Goal: Use online tool/utility: Utilize a website feature to perform a specific function

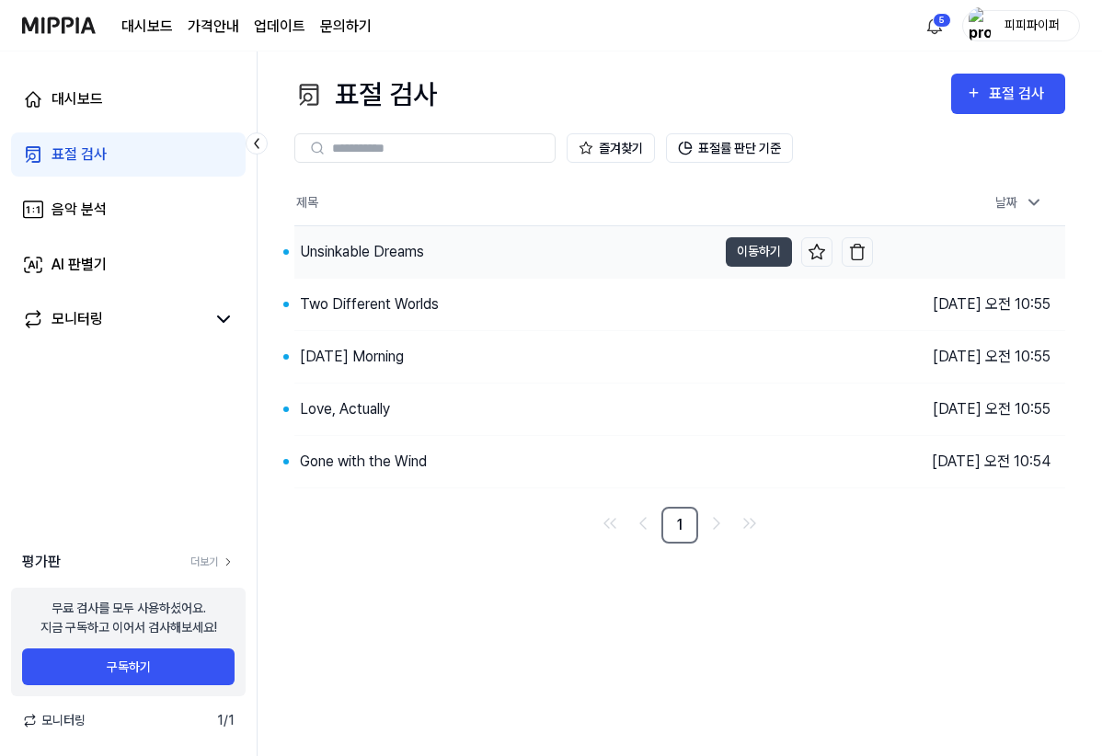
click at [331, 254] on div "Unsinkable Dreams" at bounding box center [362, 252] width 124 height 22
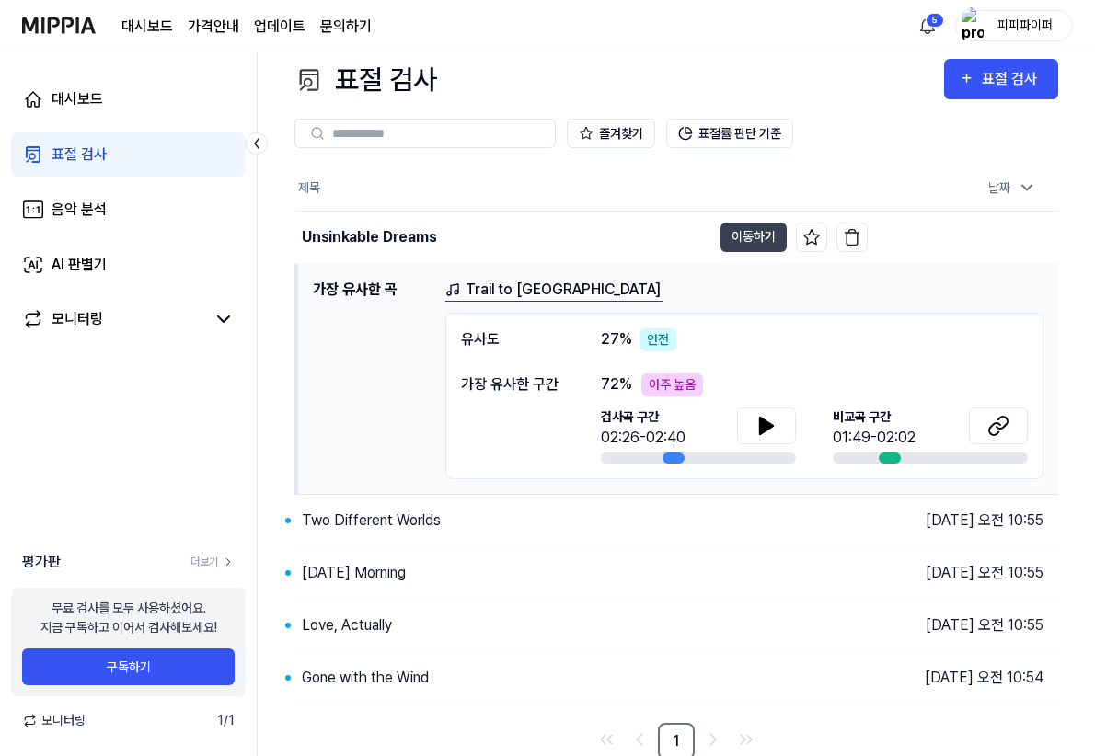
scroll to position [18, 0]
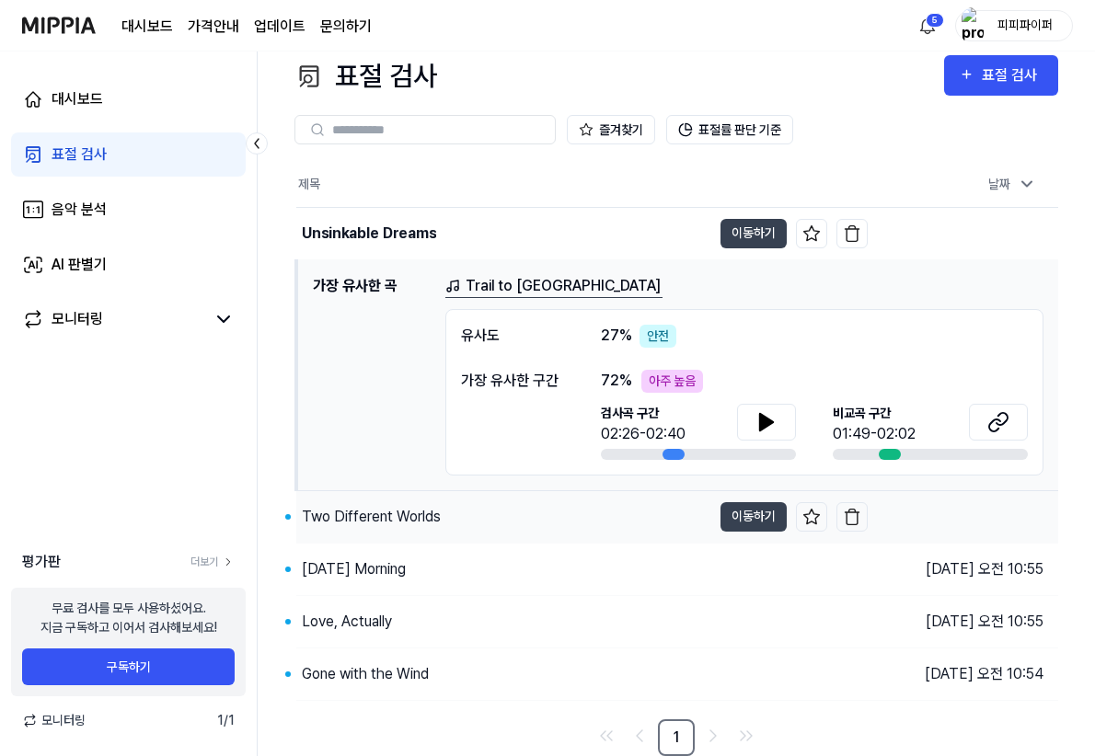
click at [349, 521] on div "Two Different Worlds" at bounding box center [371, 517] width 139 height 22
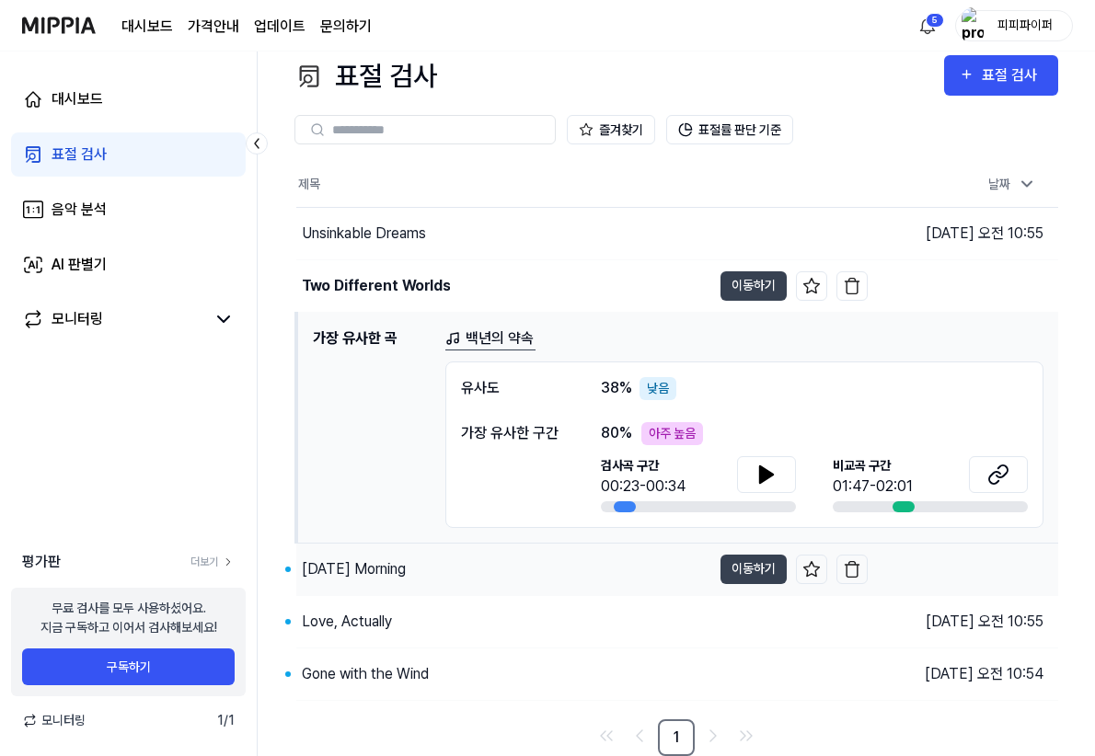
click at [385, 570] on div "[DATE] Morning" at bounding box center [354, 569] width 104 height 22
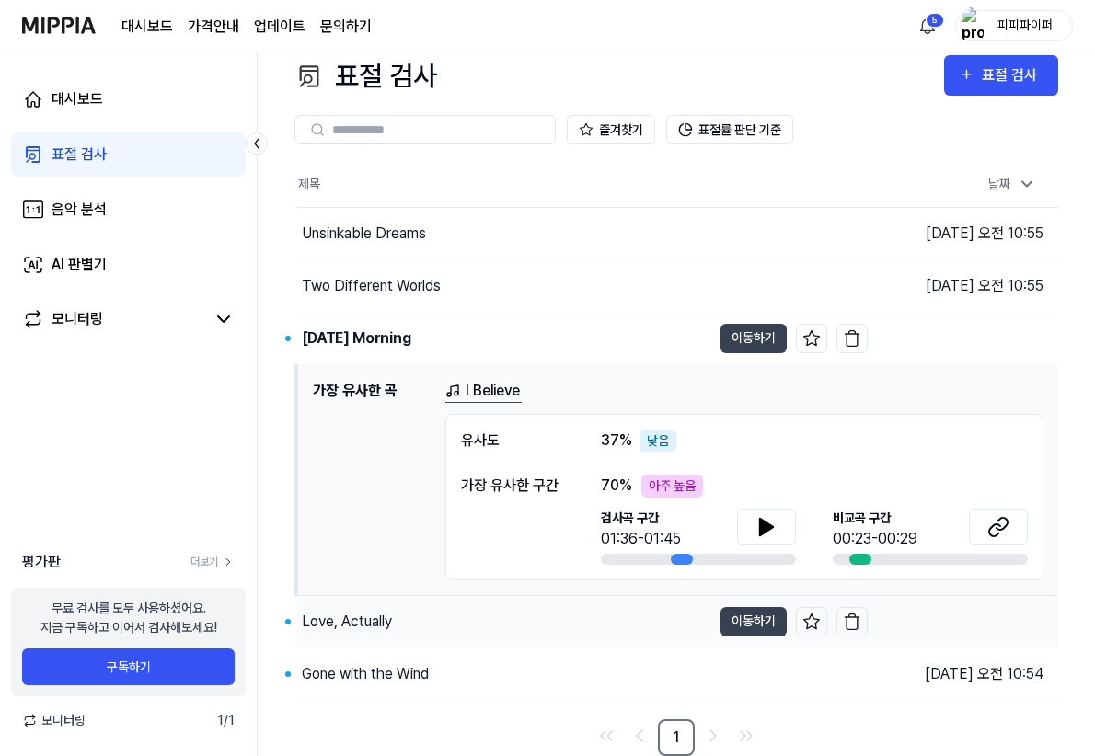
click at [342, 621] on div "Love, Actually" at bounding box center [347, 622] width 90 height 22
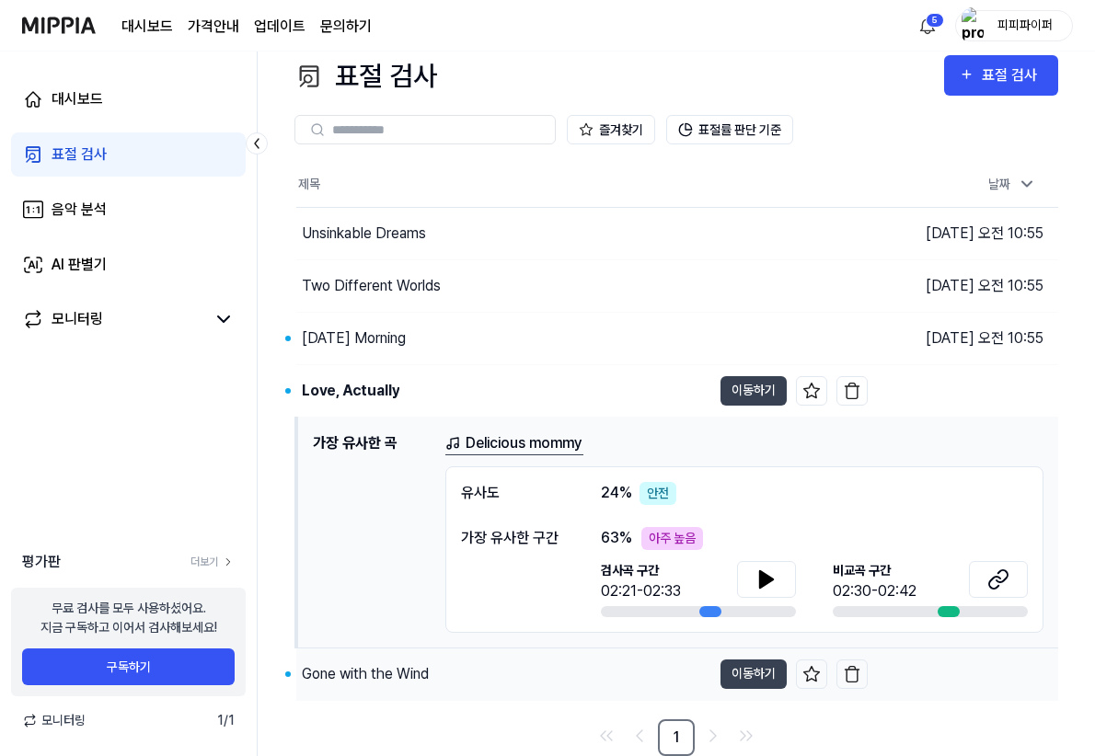
click at [351, 674] on div "Gone with the Wind" at bounding box center [365, 674] width 127 height 22
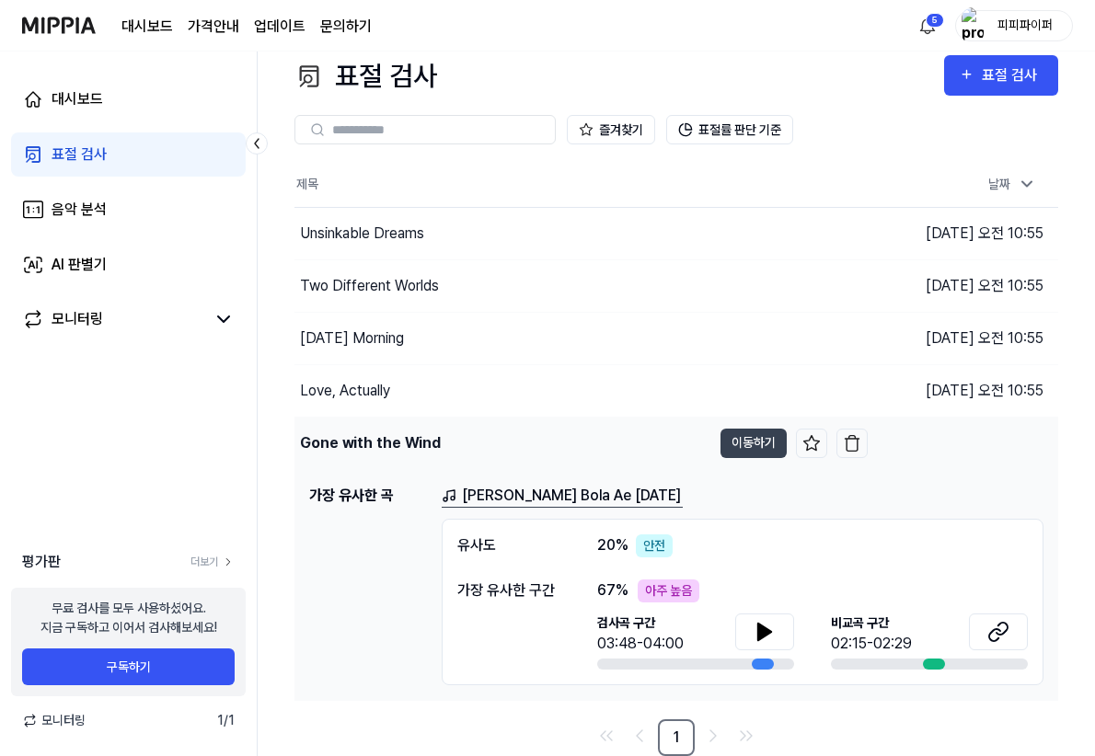
click at [354, 449] on div "Gone with the Wind" at bounding box center [370, 443] width 141 height 22
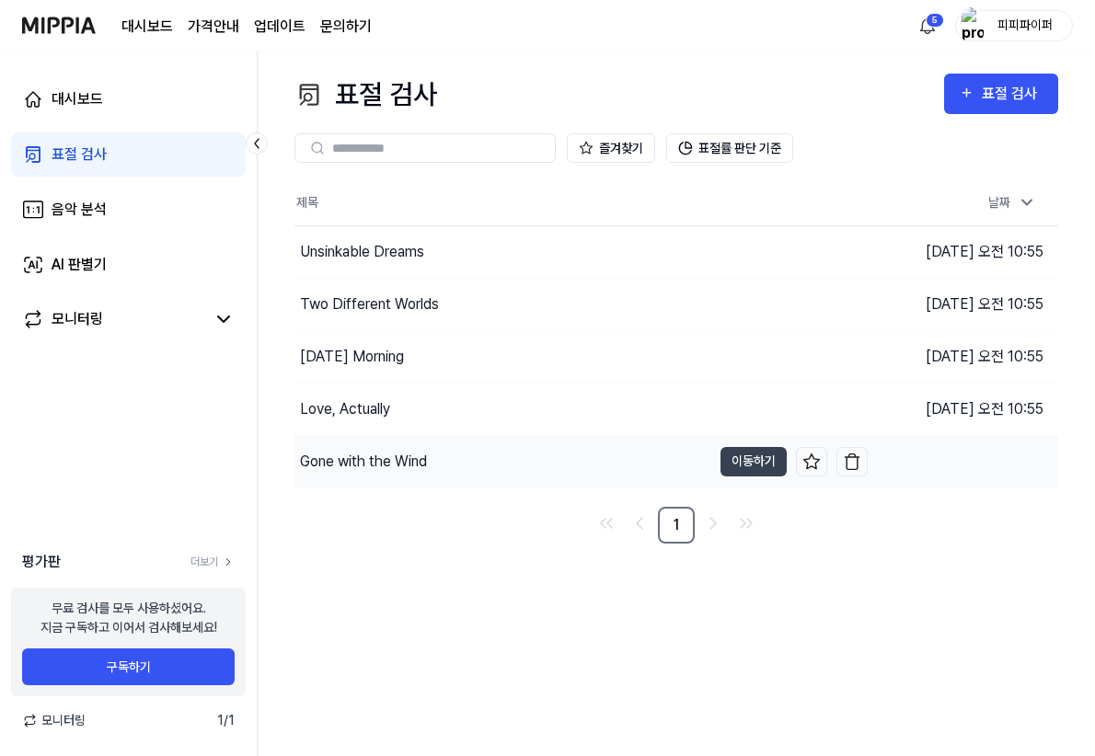
scroll to position [0, 0]
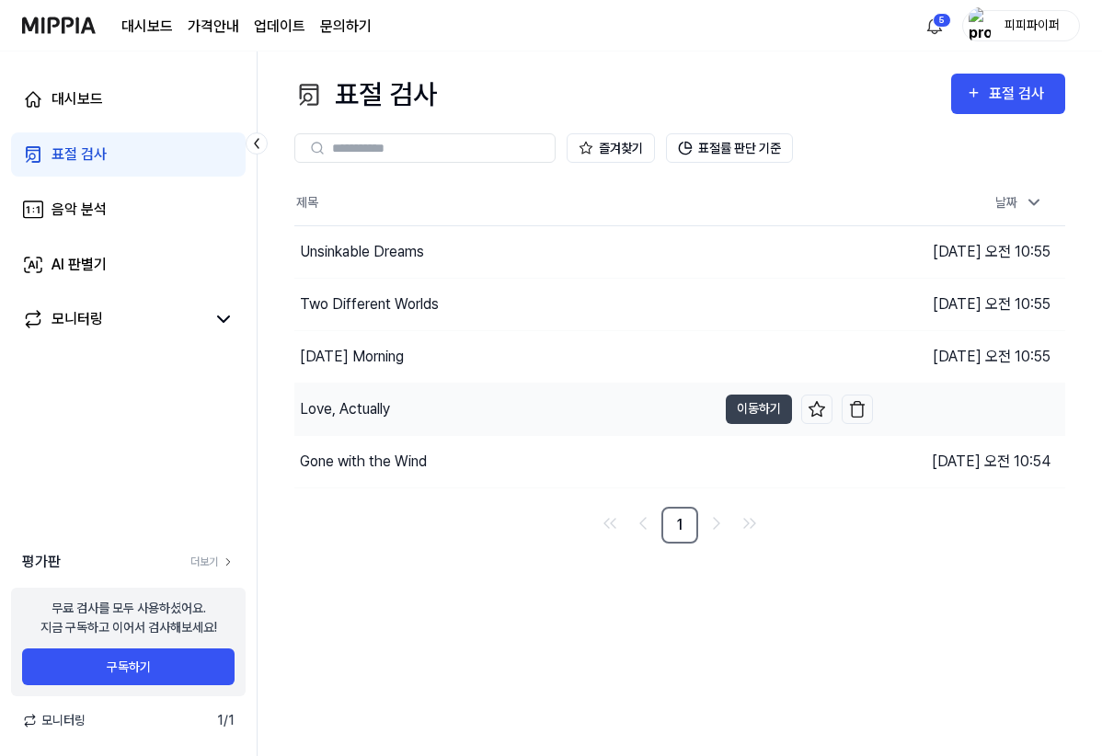
click at [356, 412] on div "Love, Actually" at bounding box center [345, 409] width 90 height 22
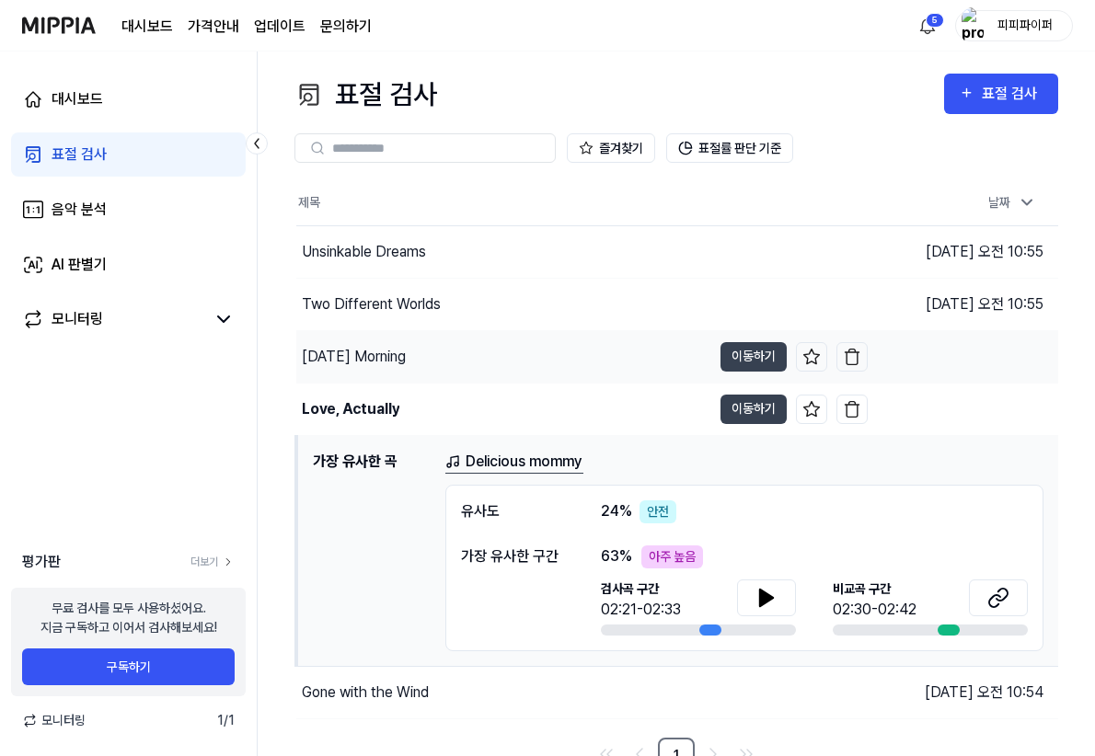
click at [360, 347] on div "[DATE] Morning" at bounding box center [354, 357] width 104 height 22
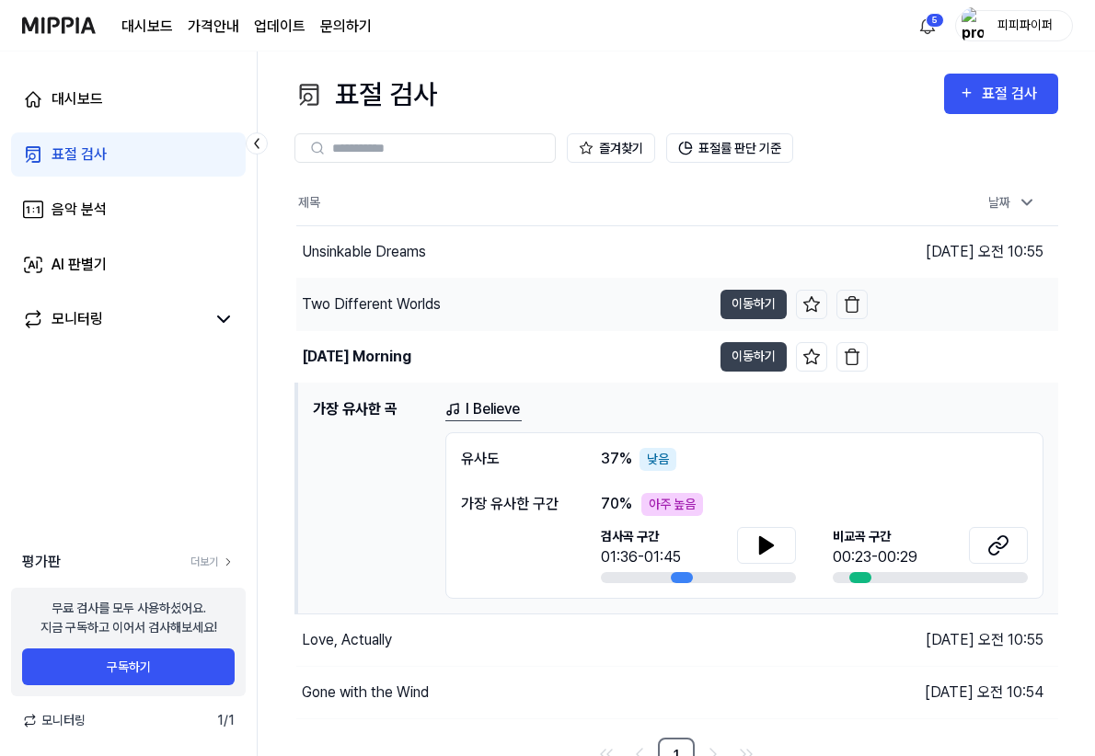
click at [377, 305] on div "Two Different Worlds" at bounding box center [371, 304] width 139 height 22
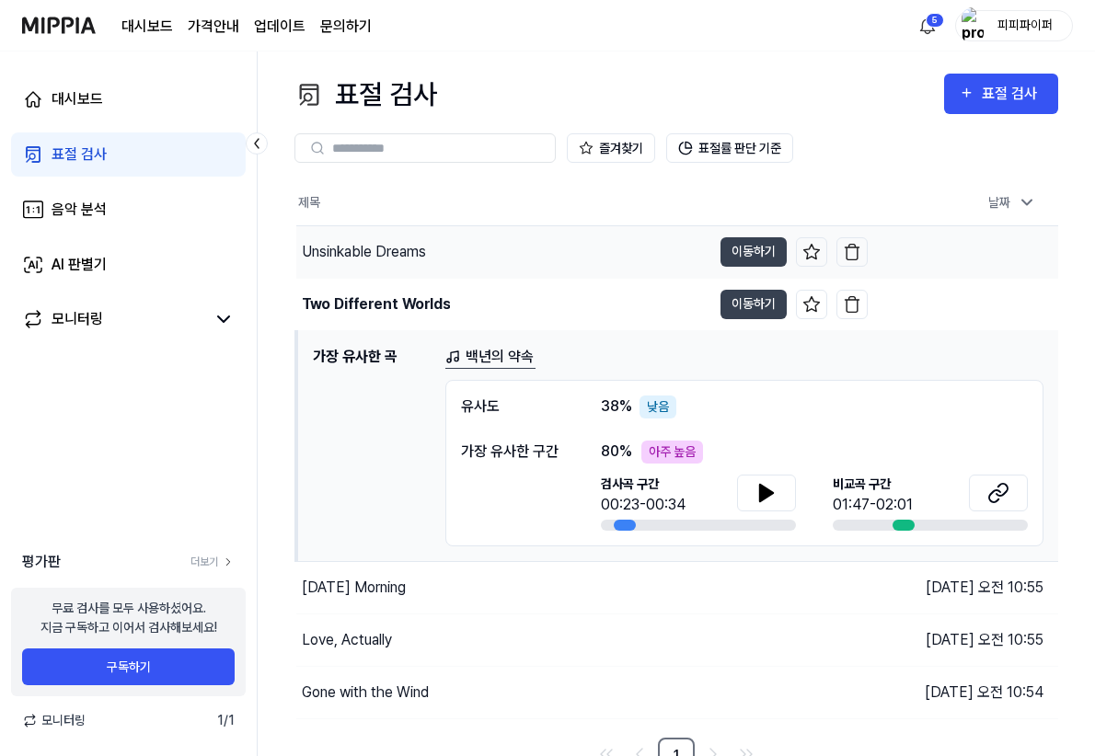
click at [387, 260] on div "Unsinkable Dreams" at bounding box center [364, 252] width 124 height 22
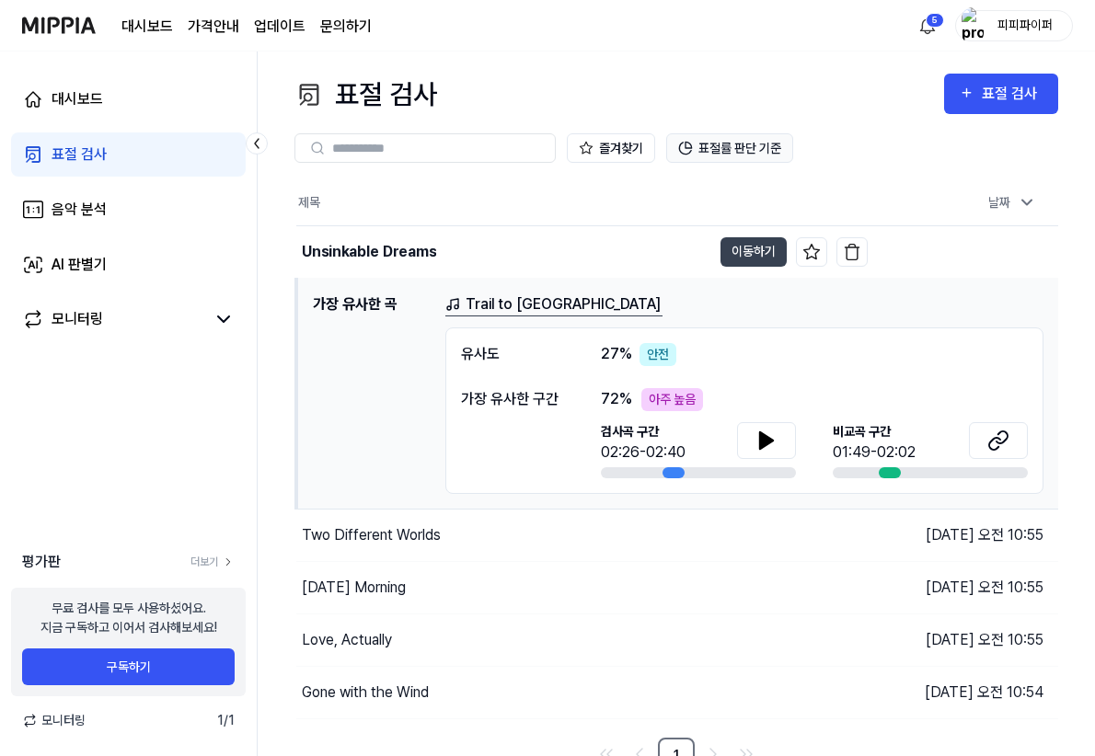
click at [758, 151] on button "표절률 판단 기준" at bounding box center [729, 147] width 127 height 29
click at [854, 130] on div "즐겨찾기 표절률 판단 기준" at bounding box center [676, 148] width 764 height 66
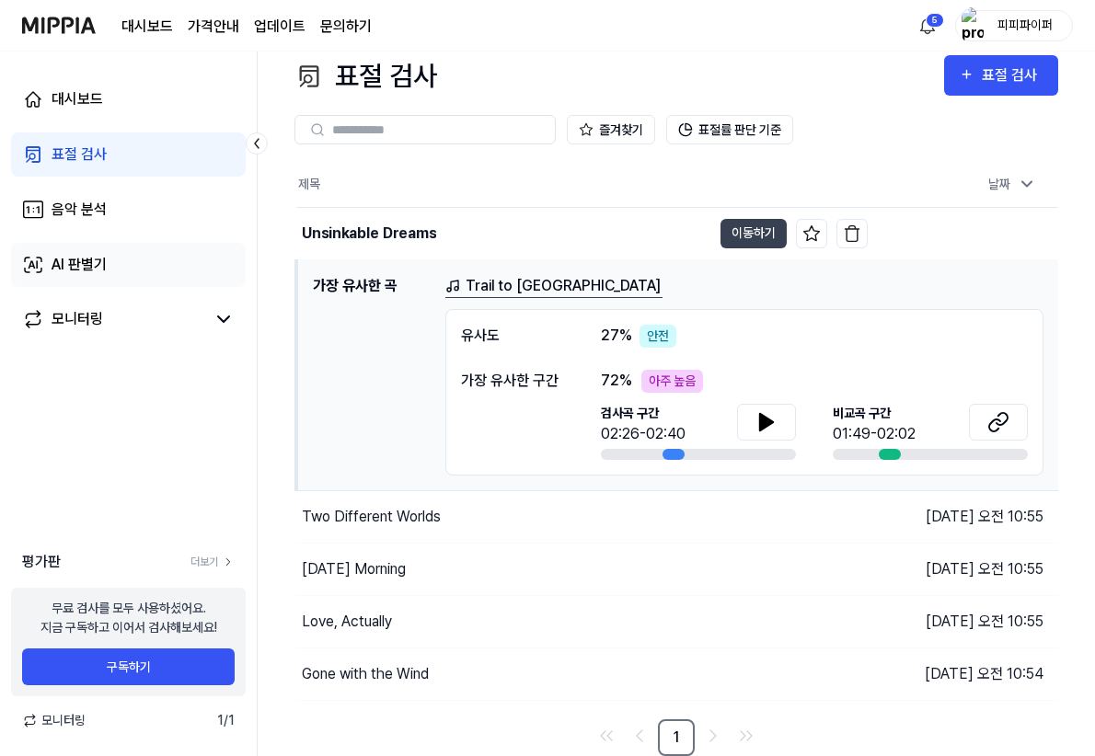
click at [107, 269] on div "AI 판별기" at bounding box center [79, 265] width 55 height 22
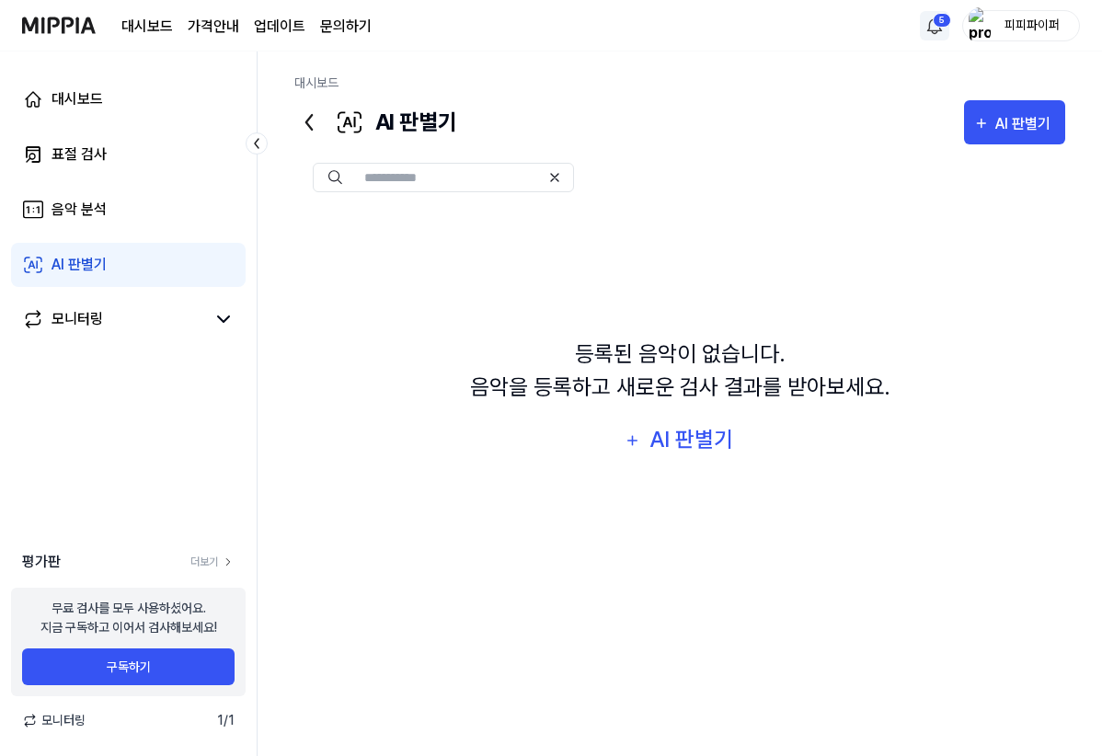
click at [946, 22] on html "대시보드 가격안내 업데이트 문의하기 5 피피파이퍼 대시보드 표절 검사 음악 분석 AI 판별기 모니터링 평가판 더보기 무료 검사를 모두 사용하셨…" at bounding box center [551, 378] width 1102 height 756
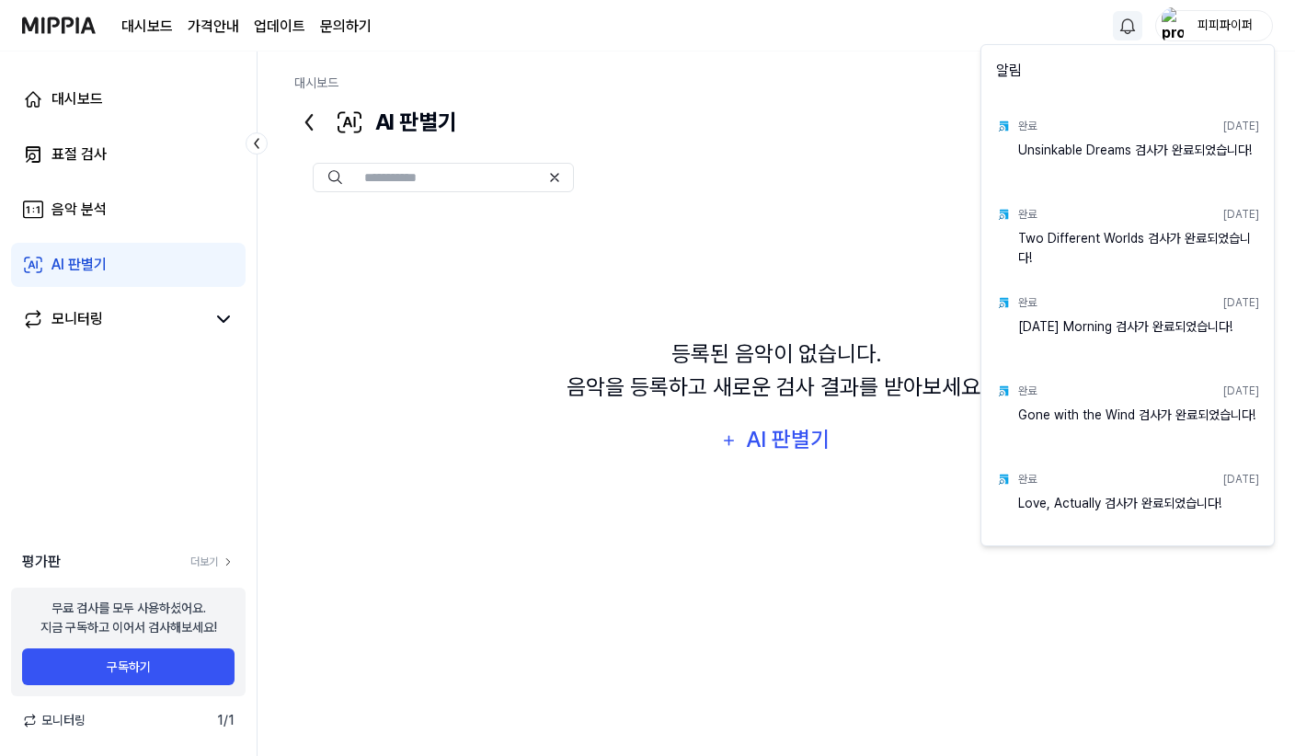
click at [139, 158] on html "대시보드 가격안내 업데이트 문의하기 피피파이퍼 대시보드 표절 검사 음악 분석 AI 판별기 모니터링 평가판 더보기 무료 검사를 모두 사용하셨어요…" at bounding box center [647, 378] width 1295 height 756
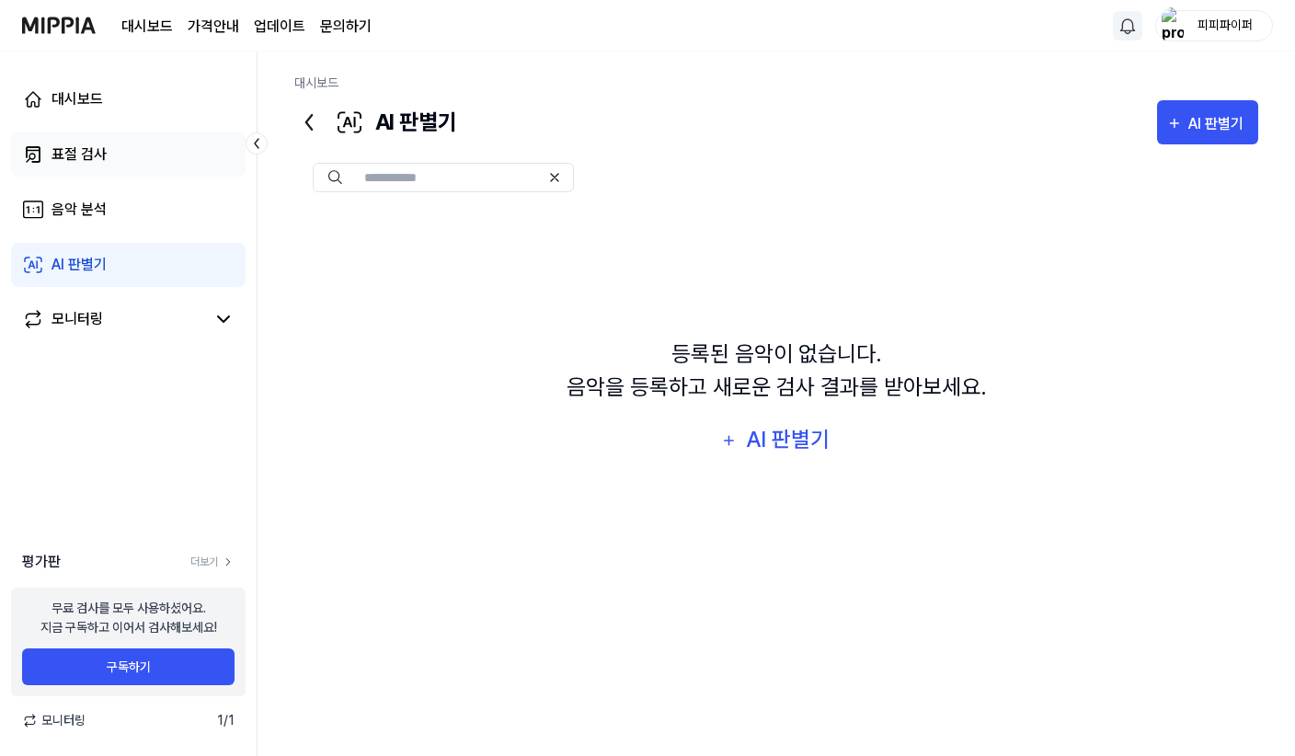
click at [75, 150] on div "표절 검사" at bounding box center [79, 155] width 55 height 22
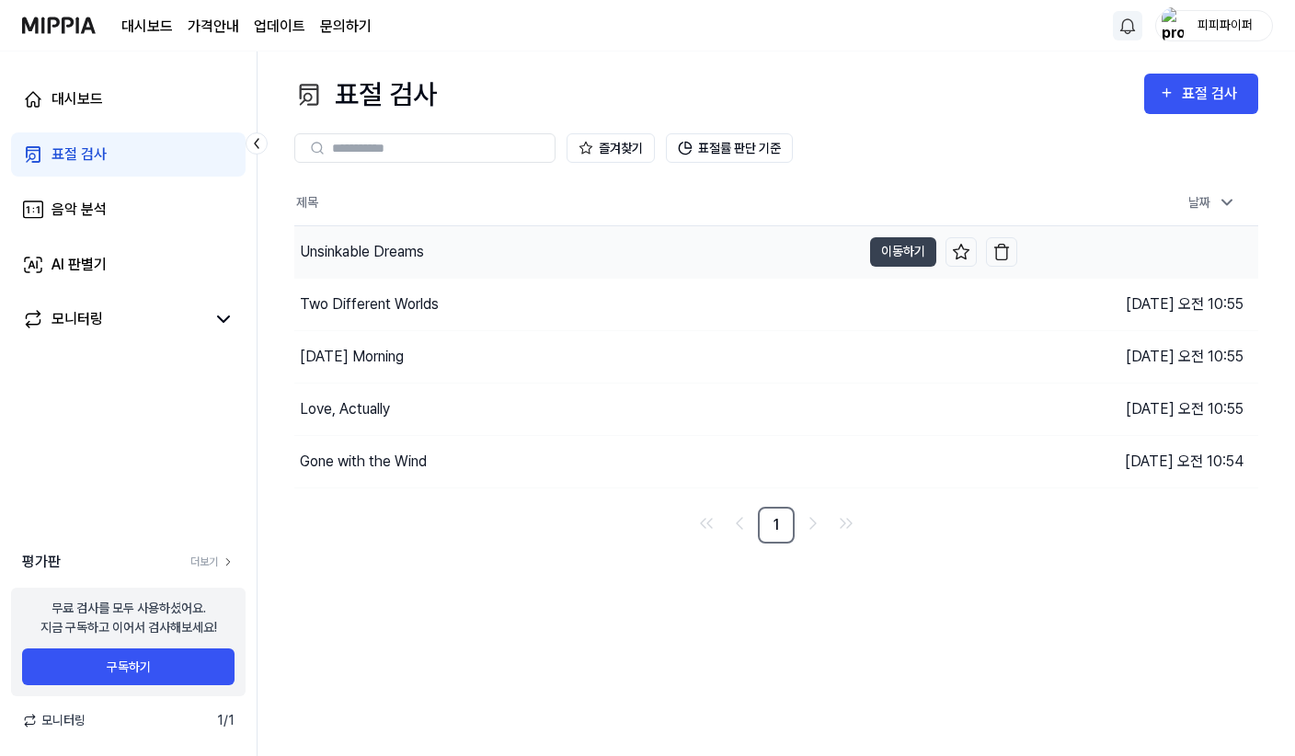
click at [352, 255] on div "Unsinkable Dreams" at bounding box center [362, 252] width 124 height 22
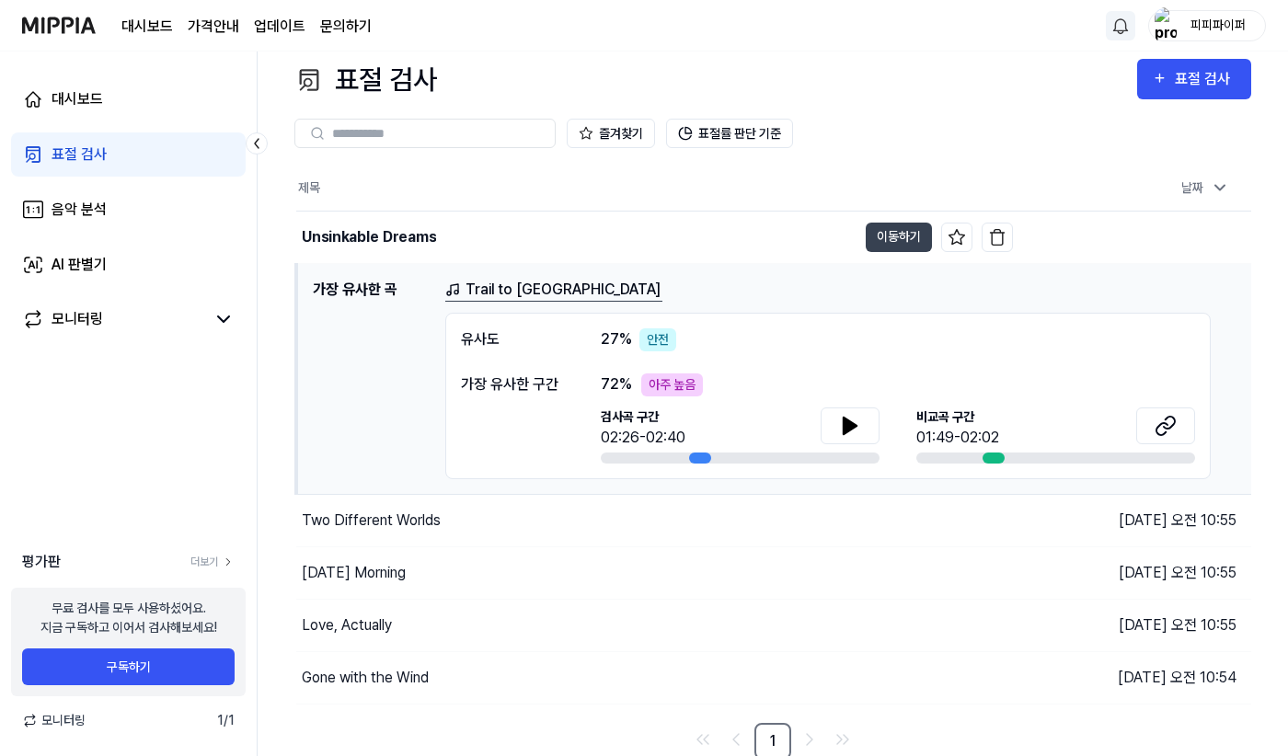
scroll to position [18, 0]
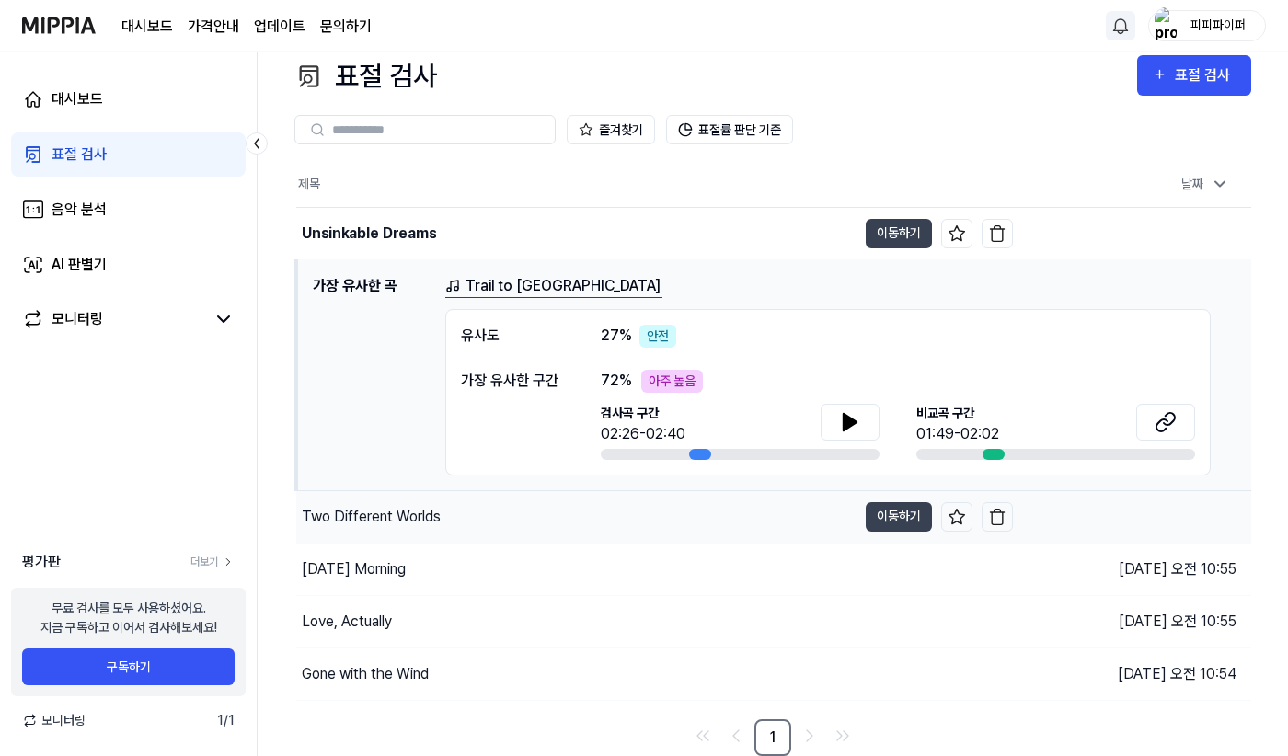
click at [377, 511] on div "Two Different Worlds" at bounding box center [371, 517] width 139 height 22
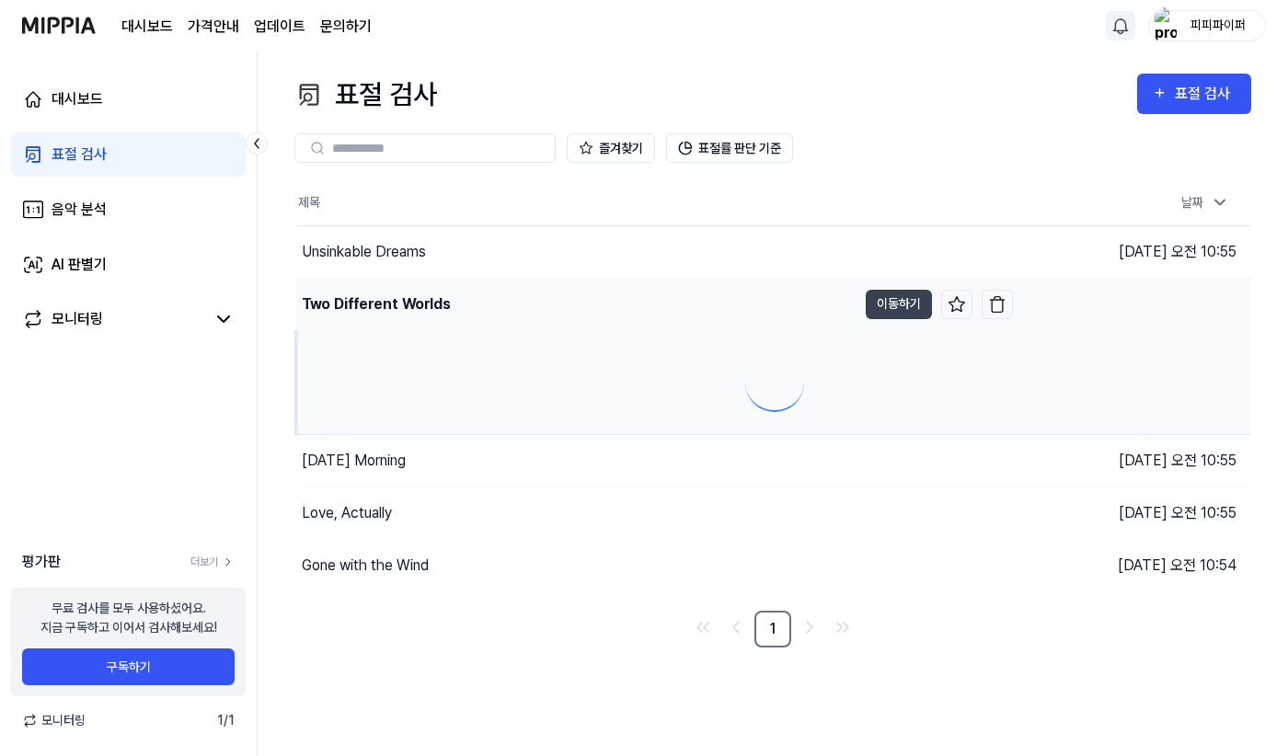
scroll to position [0, 0]
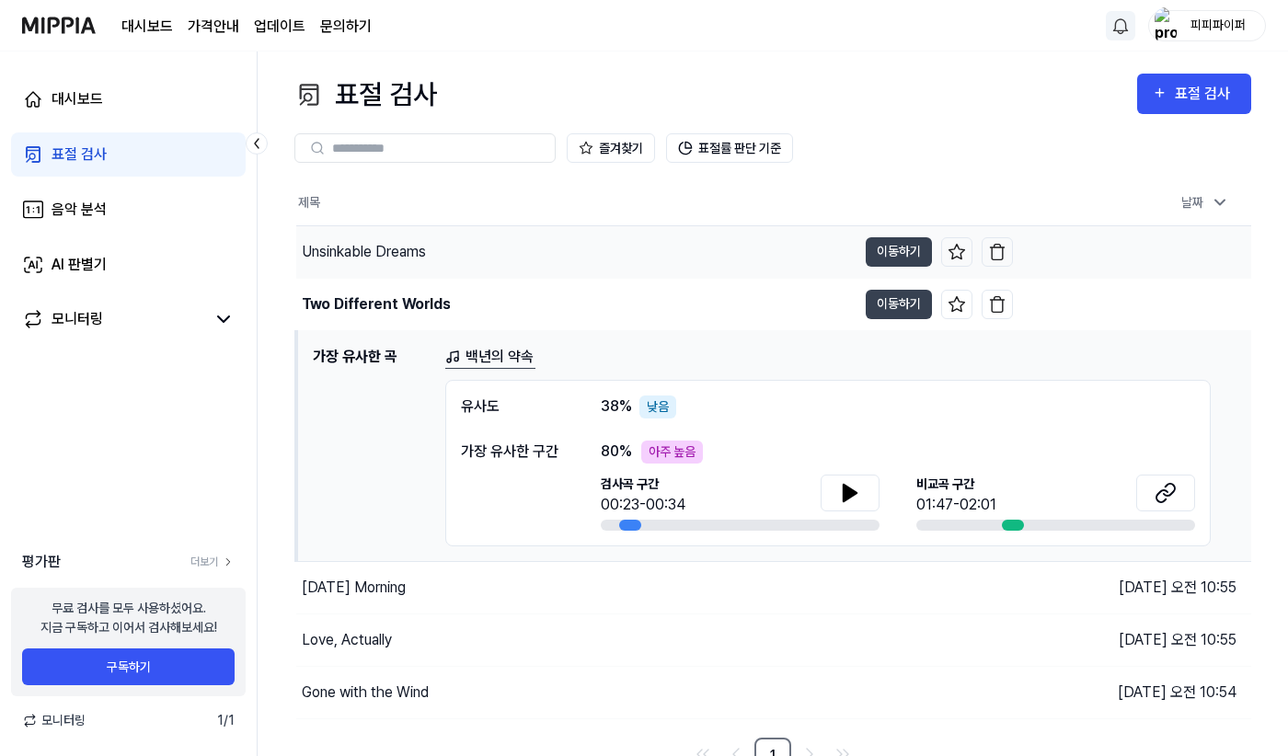
click at [357, 248] on div "Unsinkable Dreams" at bounding box center [364, 252] width 124 height 22
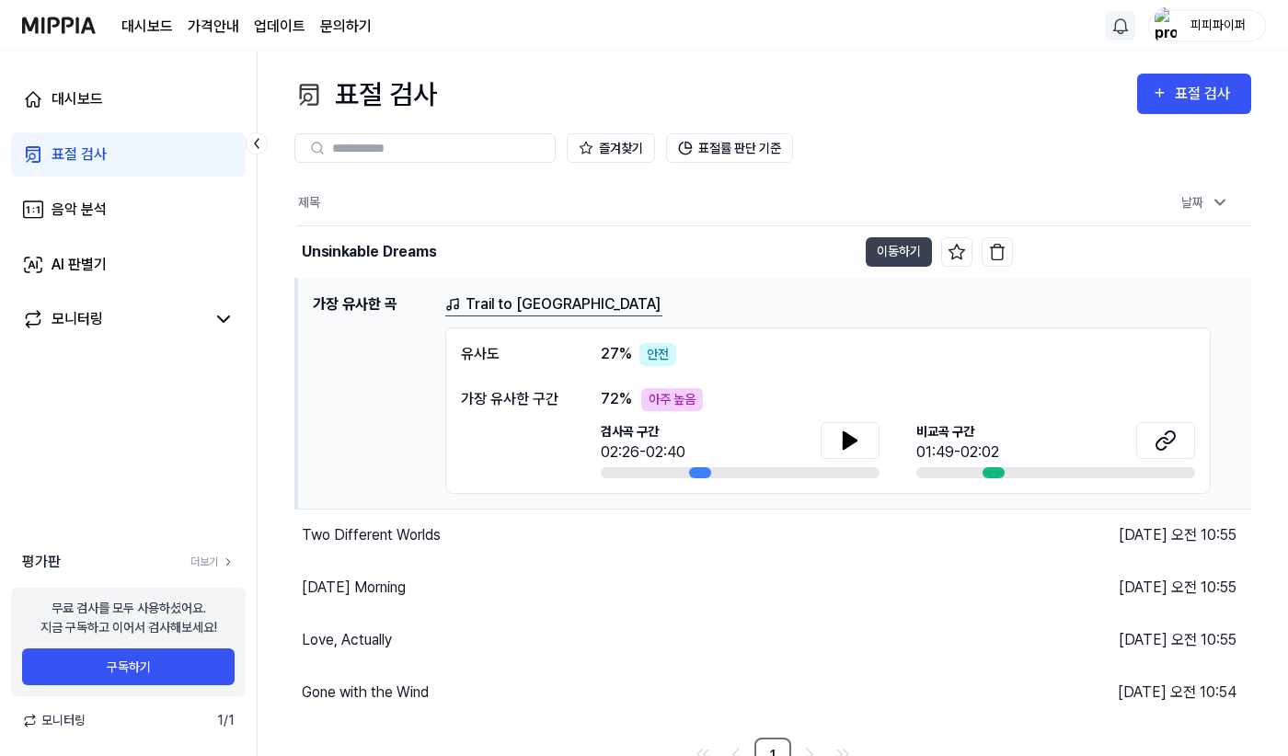
click at [93, 444] on div "대시보드 표절 검사 음악 분석 AI 판별기 모니터링 평가판 더보기 무료 검사를 모두 사용하셨어요. 지금 구독하고 이어서 검사해보세요! 구독하기…" at bounding box center [129, 404] width 258 height 705
click at [395, 541] on div "Two Different Worlds" at bounding box center [371, 535] width 139 height 22
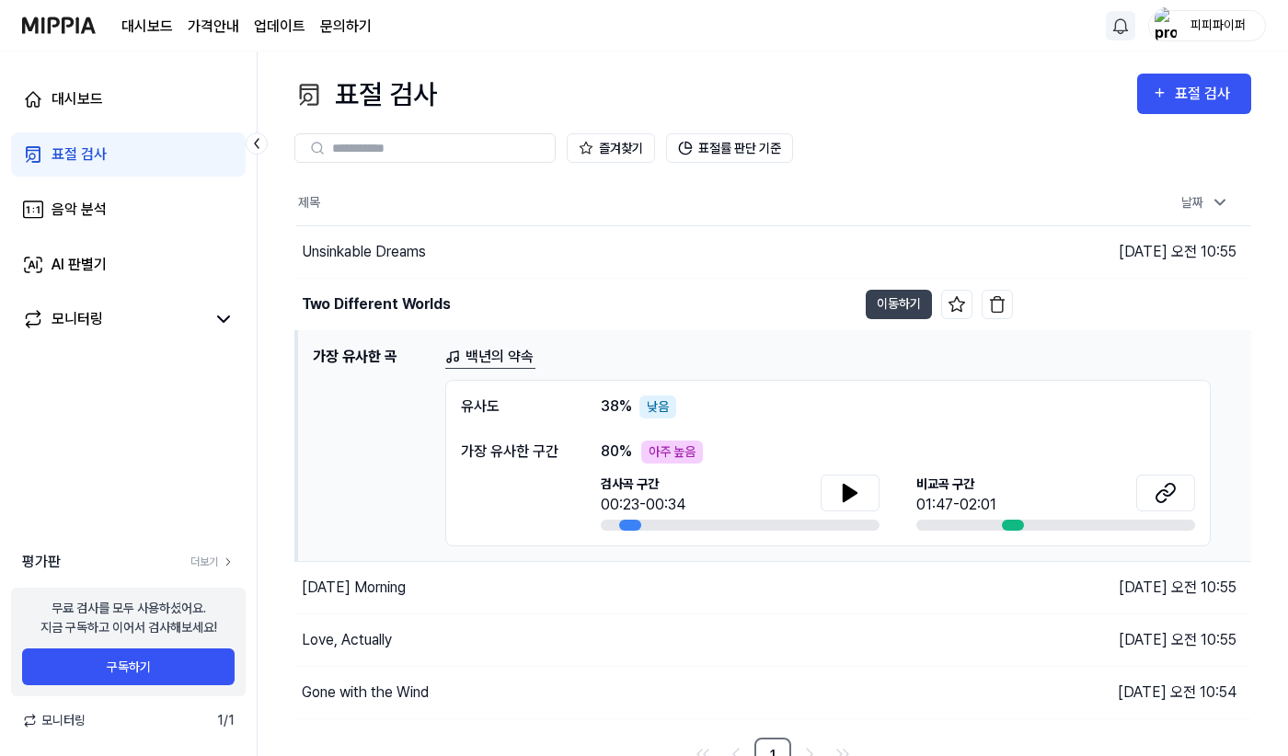
drag, startPoint x: 92, startPoint y: 444, endPoint x: 222, endPoint y: 392, distance: 139.9
click at [92, 444] on div "대시보드 표절 검사 음악 분석 AI 판별기 모니터링 평가판 더보기 무료 검사를 모두 사용하셨어요. 지금 구독하고 이어서 검사해보세요! 구독하기…" at bounding box center [129, 404] width 258 height 705
click at [408, 252] on div "Unsinkable Dreams" at bounding box center [364, 252] width 124 height 22
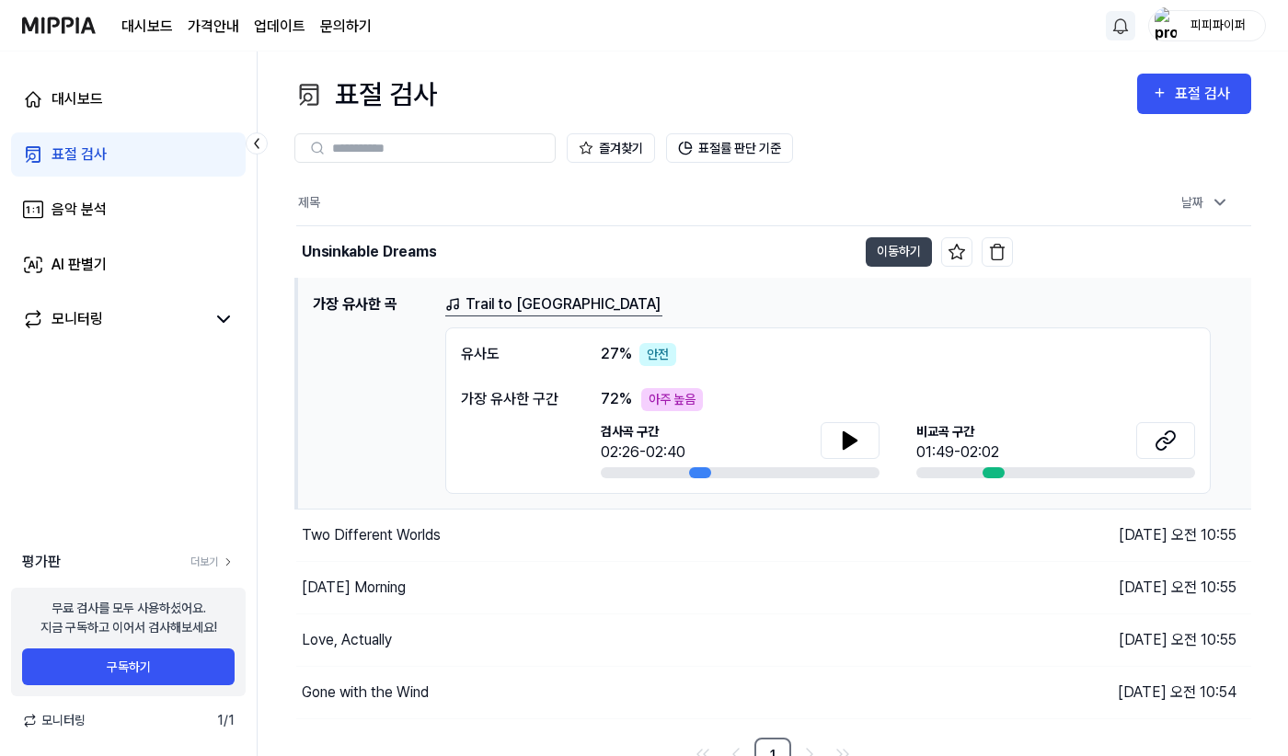
drag, startPoint x: 63, startPoint y: 443, endPoint x: 155, endPoint y: 428, distance: 93.3
click at [63, 443] on div "대시보드 표절 검사 음악 분석 AI 판별기 모니터링 평가판 더보기 무료 검사를 모두 사용하셨어요. 지금 구독하고 이어서 검사해보세요! 구독하기…" at bounding box center [129, 404] width 258 height 705
click at [364, 584] on div "[DATE] Morning" at bounding box center [354, 588] width 104 height 22
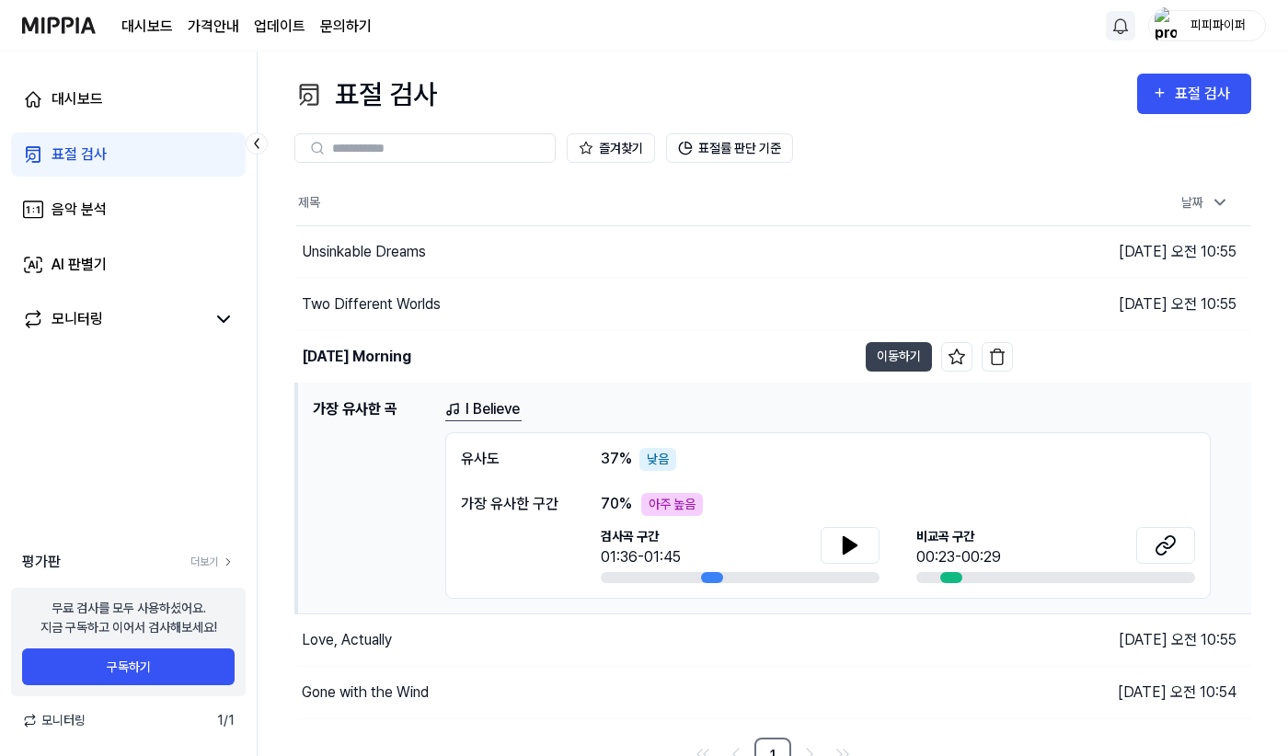
click at [128, 440] on div "대시보드 표절 검사 음악 분석 AI 판별기 모니터링 평가판 더보기 무료 검사를 모두 사용하셨어요. 지금 구독하고 이어서 검사해보세요! 구독하기…" at bounding box center [129, 404] width 258 height 705
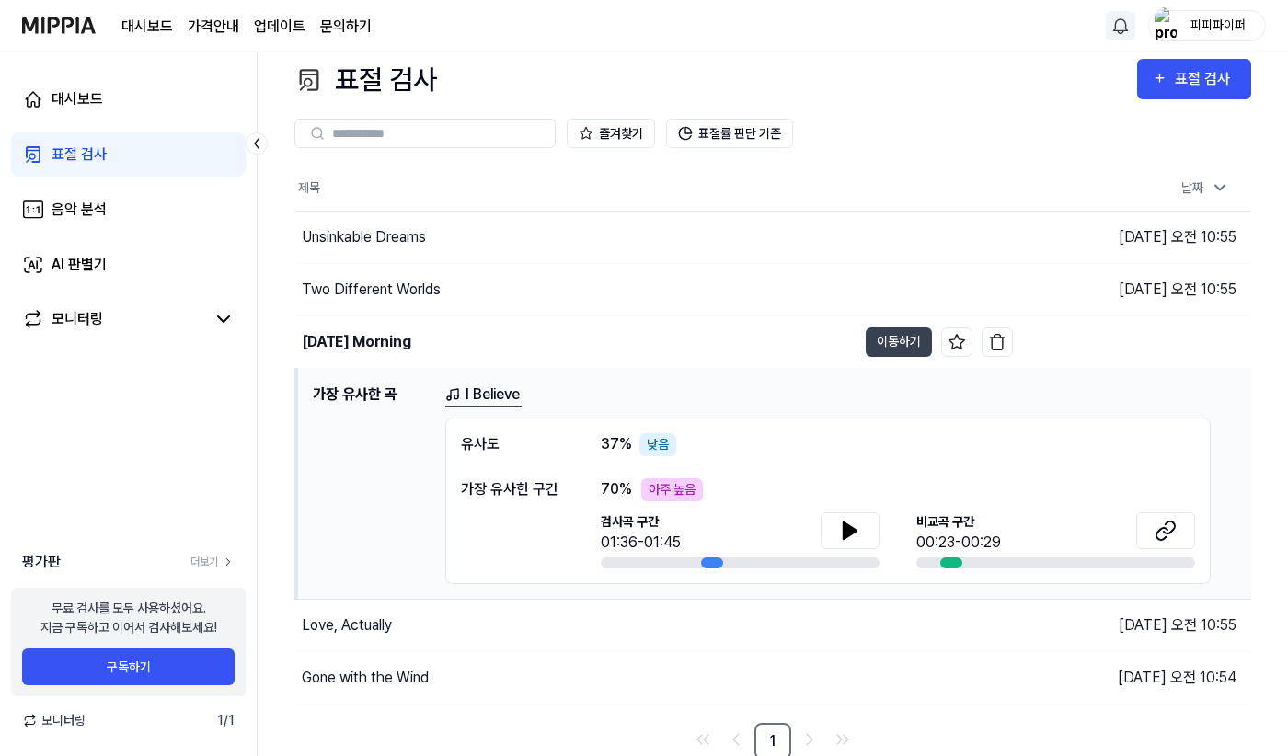
scroll to position [18, 0]
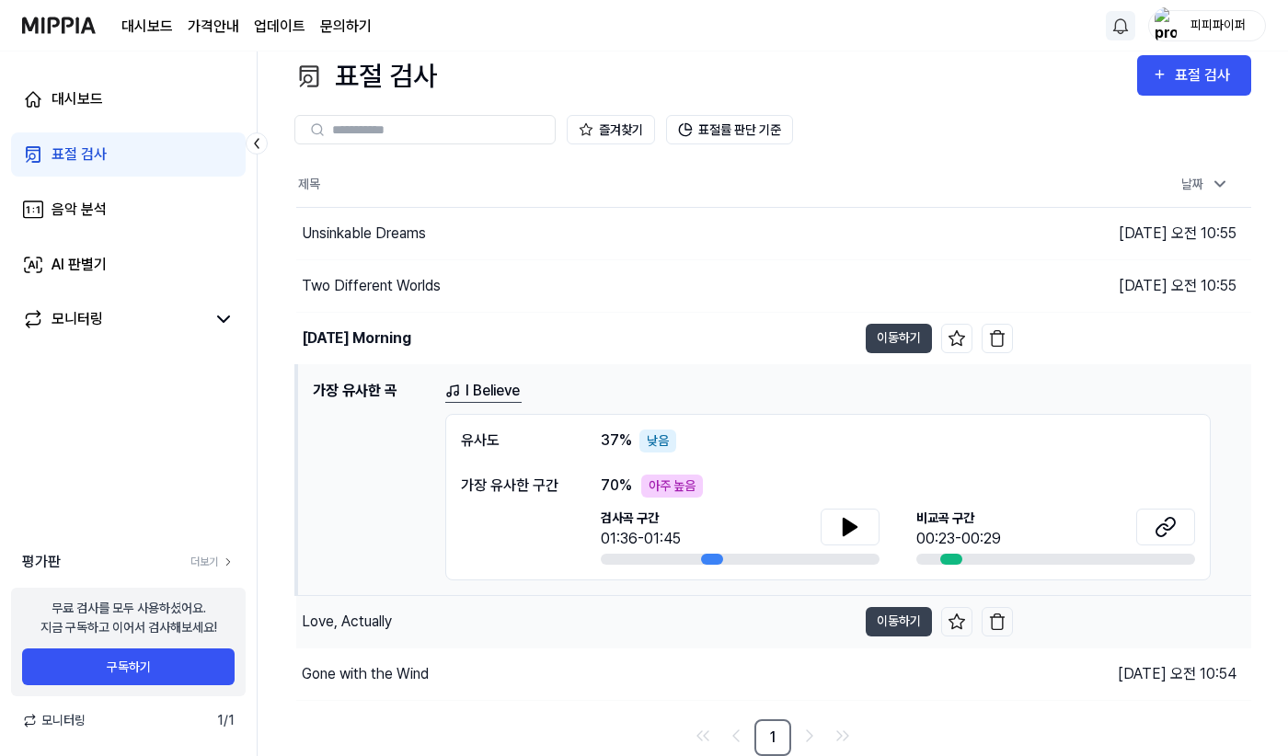
click at [339, 617] on div "Love, Actually" at bounding box center [347, 622] width 90 height 22
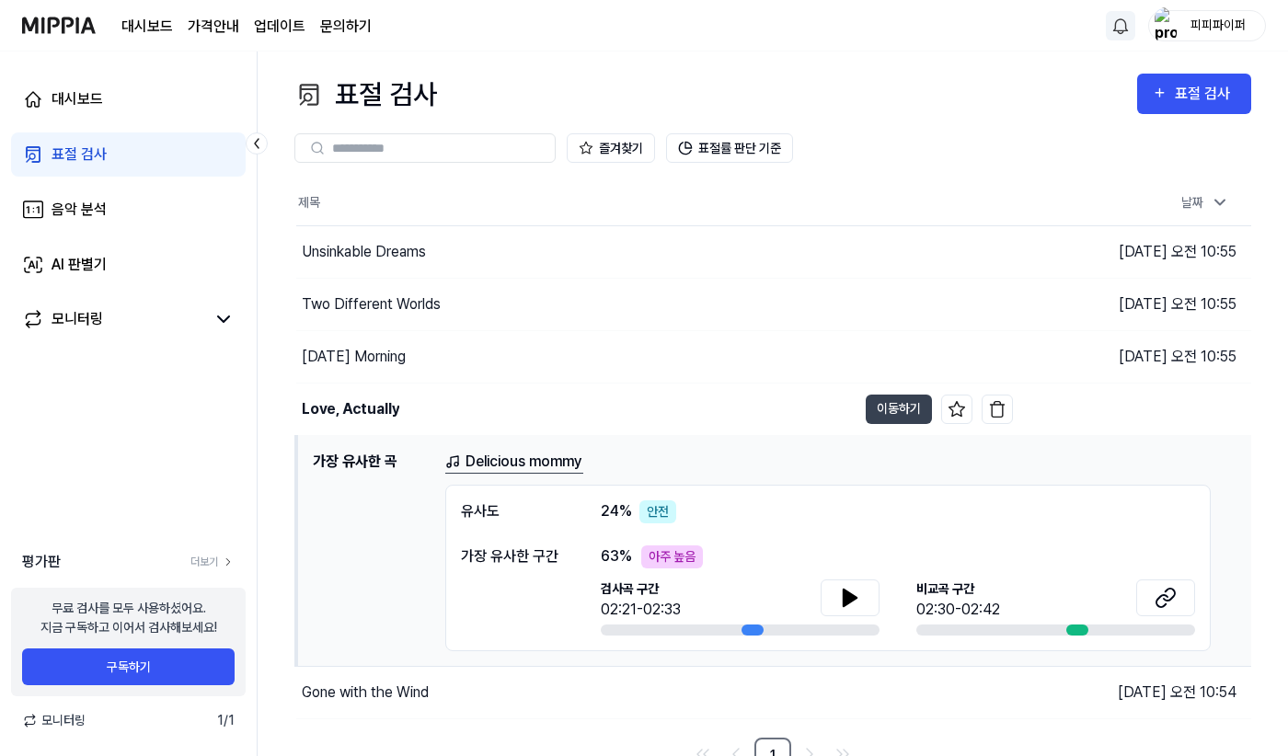
drag, startPoint x: 137, startPoint y: 467, endPoint x: 162, endPoint y: 454, distance: 28.4
click at [137, 467] on div "대시보드 표절 검사 음악 분석 AI 판별기 모니터링 평가판 더보기 무료 검사를 모두 사용하셨어요. 지금 구독하고 이어서 검사해보세요! 구독하기…" at bounding box center [129, 404] width 258 height 705
click at [397, 364] on div "[DATE] Morning" at bounding box center [354, 357] width 104 height 22
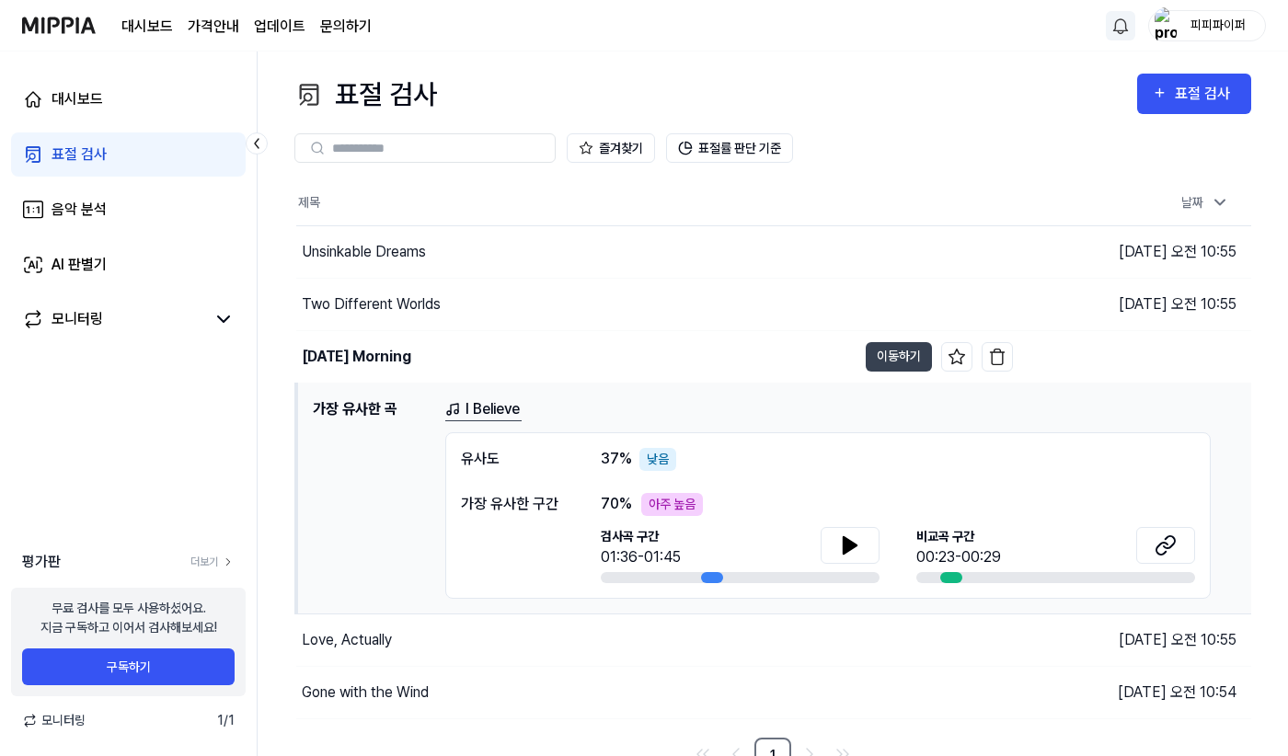
drag, startPoint x: 167, startPoint y: 428, endPoint x: 181, endPoint y: 425, distance: 14.1
click at [167, 428] on div "대시보드 표절 검사 음악 분석 AI 판별기 모니터링 평가판 더보기 무료 검사를 모두 사용하셨어요. 지금 구독하고 이어서 검사해보세요! 구독하기…" at bounding box center [129, 404] width 258 height 705
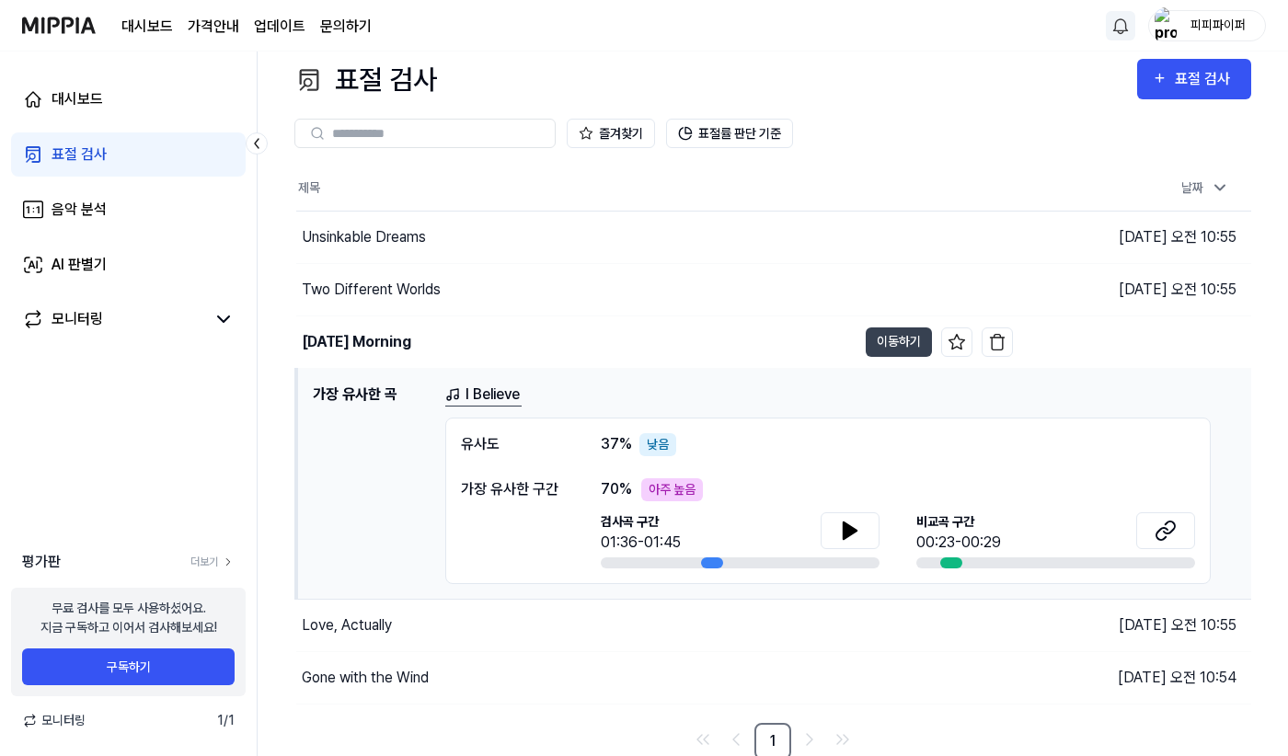
scroll to position [18, 0]
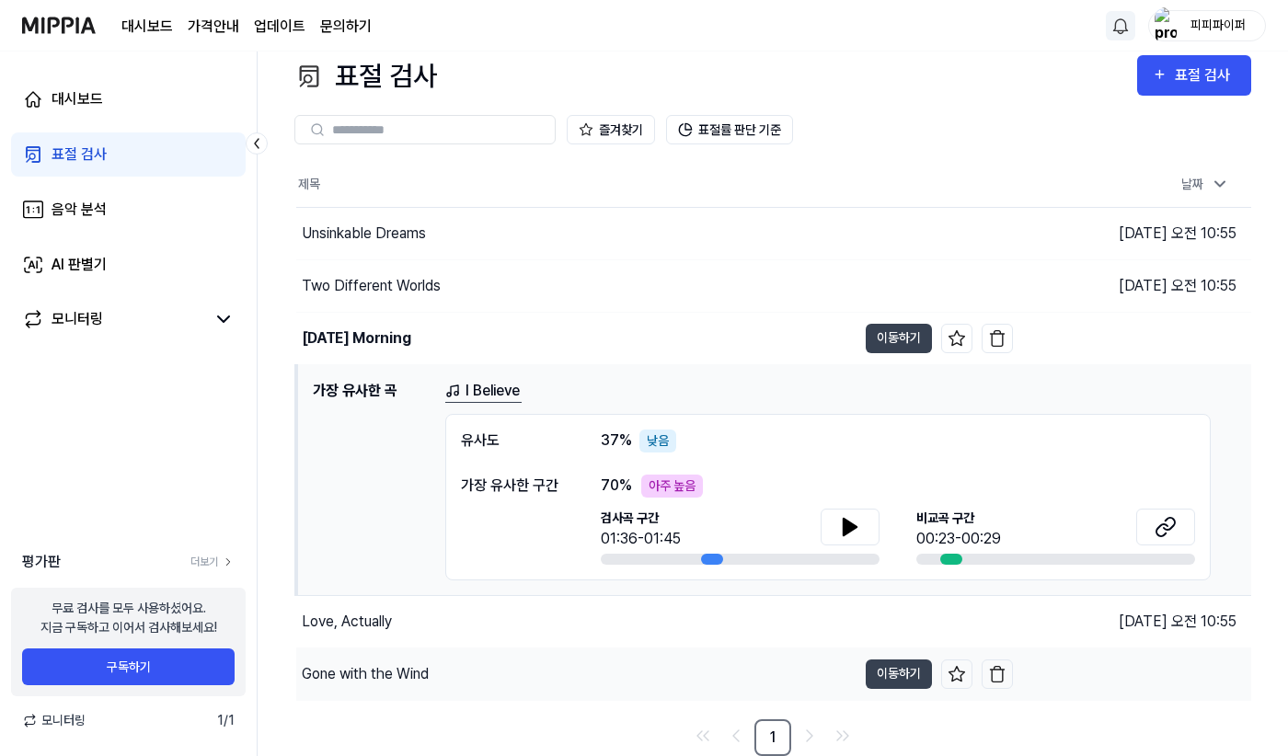
click at [346, 680] on div "Gone with the Wind" at bounding box center [365, 674] width 127 height 22
